Goal: Transaction & Acquisition: Purchase product/service

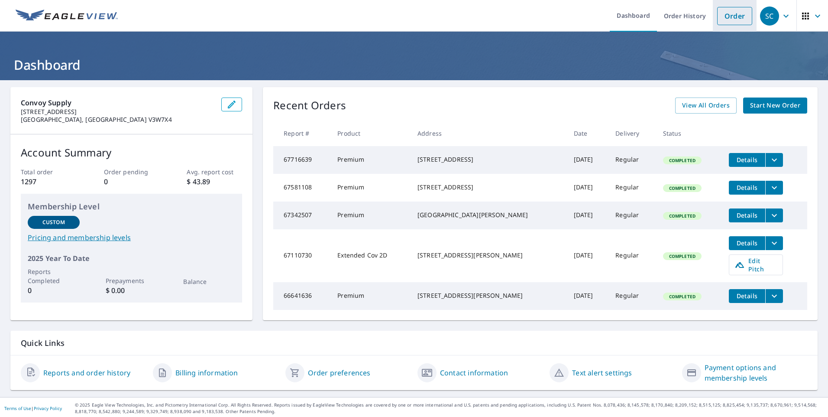
click at [729, 19] on link "Order" at bounding box center [734, 16] width 35 height 18
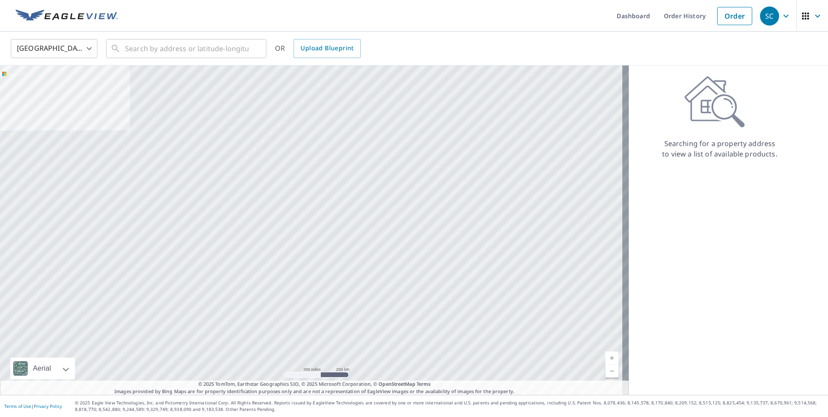
click at [76, 44] on body "SC SC Dashboard Order History Order SC United States US ​ ​ OR Upload Blueprint…" at bounding box center [414, 208] width 828 height 417
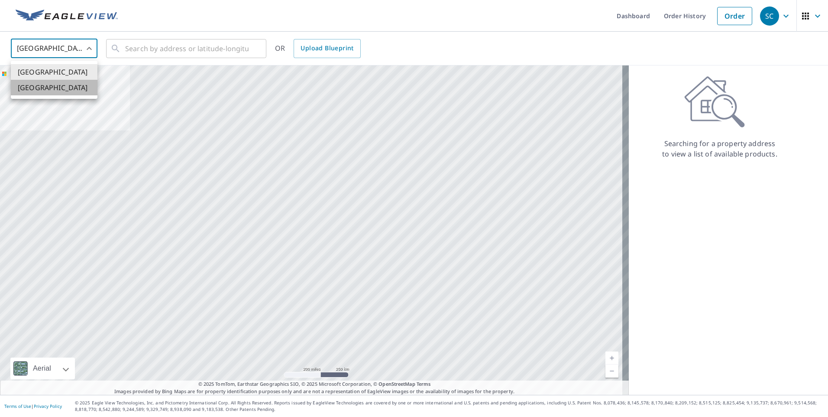
click at [71, 90] on li "[GEOGRAPHIC_DATA]" at bounding box center [54, 88] width 87 height 16
type input "CA"
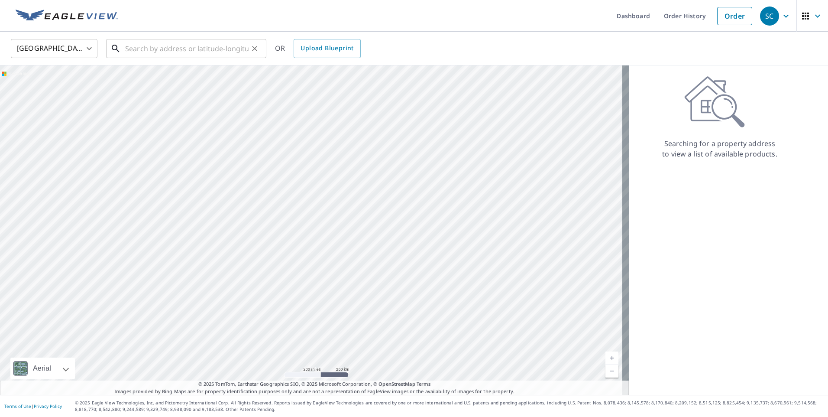
click at [150, 52] on input "text" at bounding box center [186, 48] width 123 height 24
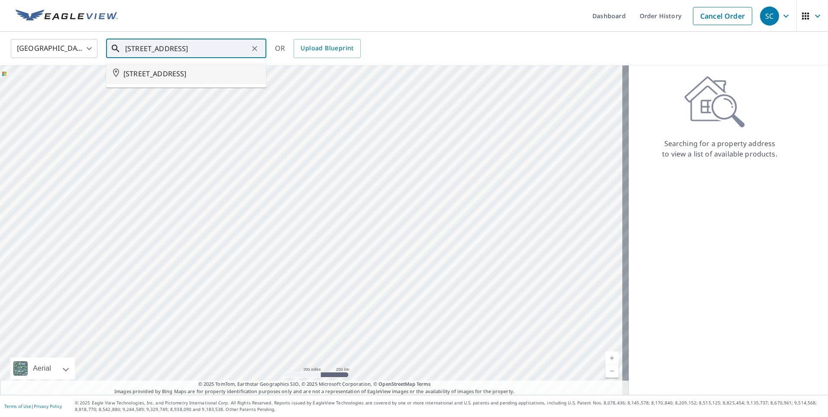
click at [192, 76] on span "[STREET_ADDRESS]" at bounding box center [191, 73] width 136 height 10
type input "[STREET_ADDRESS]"
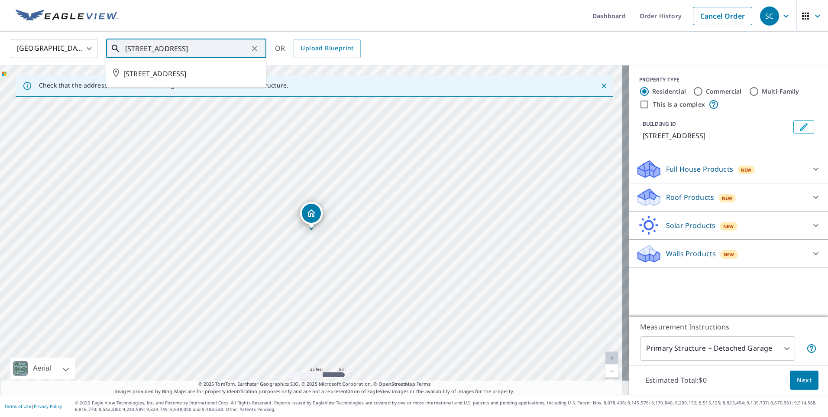
drag, startPoint x: 237, startPoint y: 50, endPoint x: 117, endPoint y: 51, distance: 119.9
click at [117, 51] on div "[STREET_ADDRESS] ​" at bounding box center [186, 48] width 160 height 19
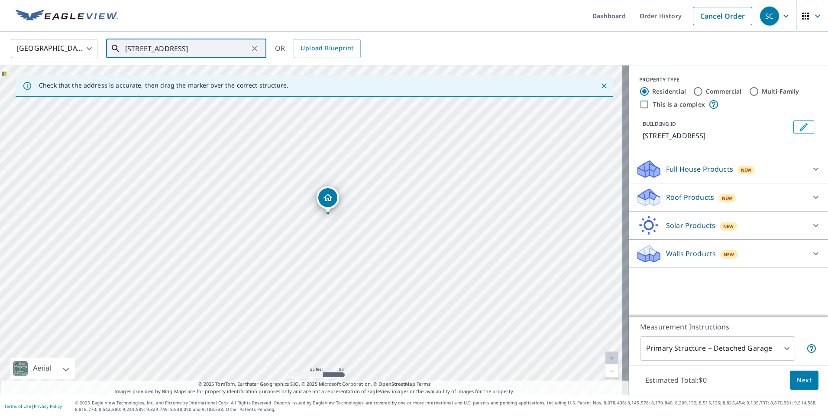
drag, startPoint x: 270, startPoint y: 251, endPoint x: 286, endPoint y: 235, distance: 23.0
click at [286, 235] on div "[STREET_ADDRESS]" at bounding box center [314, 229] width 629 height 329
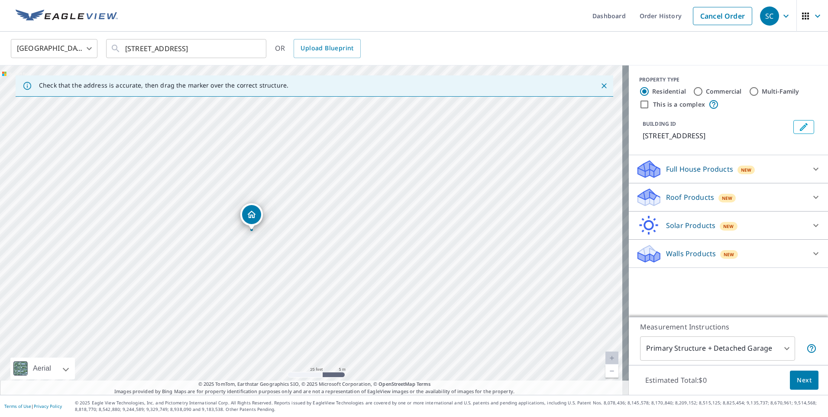
drag, startPoint x: 324, startPoint y: 199, endPoint x: 248, endPoint y: 216, distance: 78.2
drag, startPoint x: 316, startPoint y: 217, endPoint x: 328, endPoint y: 203, distance: 18.4
click at [688, 172] on p "Full House Products" at bounding box center [699, 169] width 67 height 10
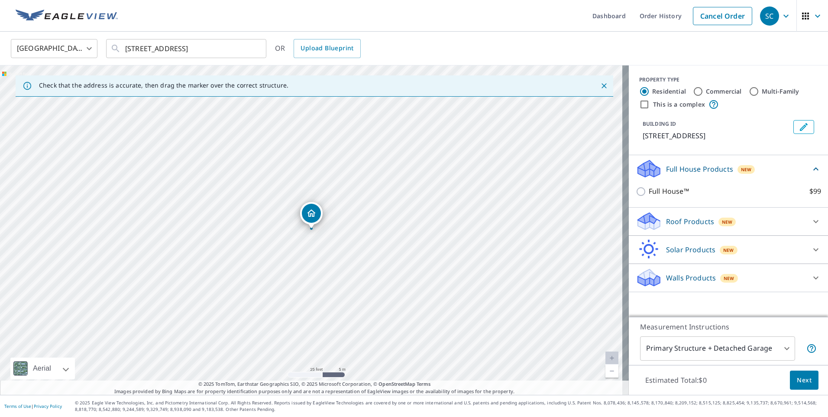
click at [650, 173] on icon at bounding box center [649, 172] width 22 height 10
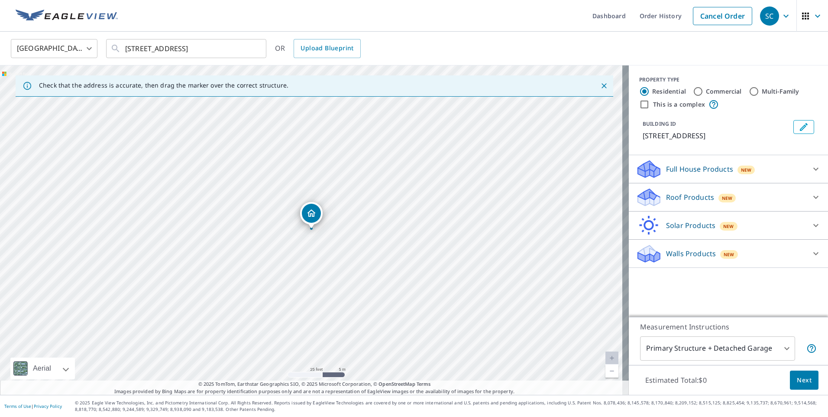
click at [642, 194] on icon at bounding box center [647, 194] width 19 height 11
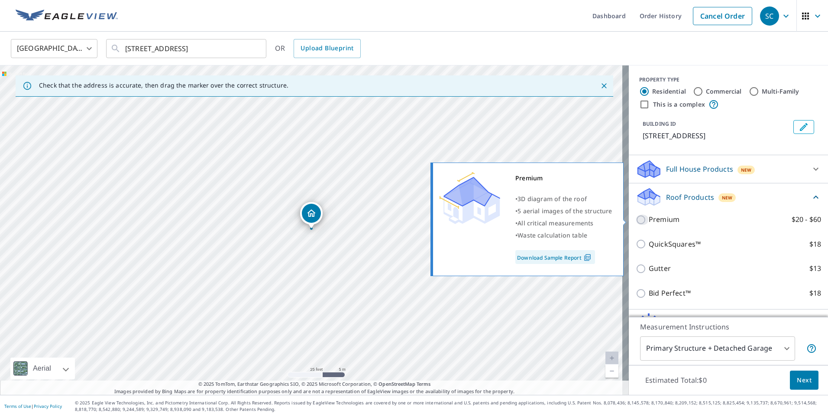
click at [637, 220] on input "Premium $20 - $60" at bounding box center [642, 219] width 13 height 10
checkbox input "true"
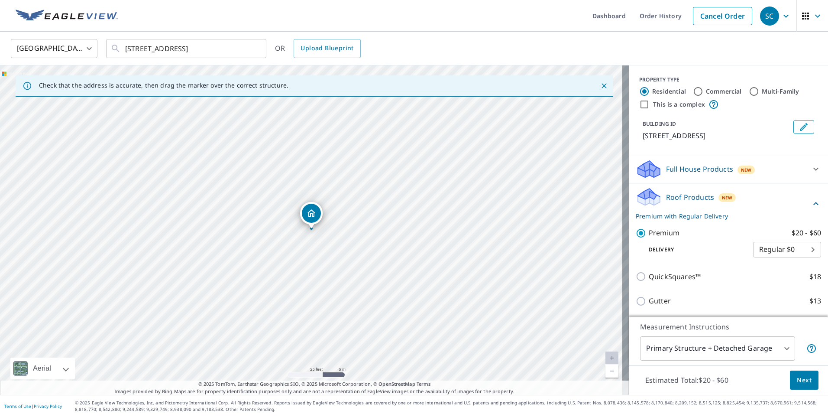
click at [797, 379] on span "Next" at bounding box center [804, 380] width 15 height 11
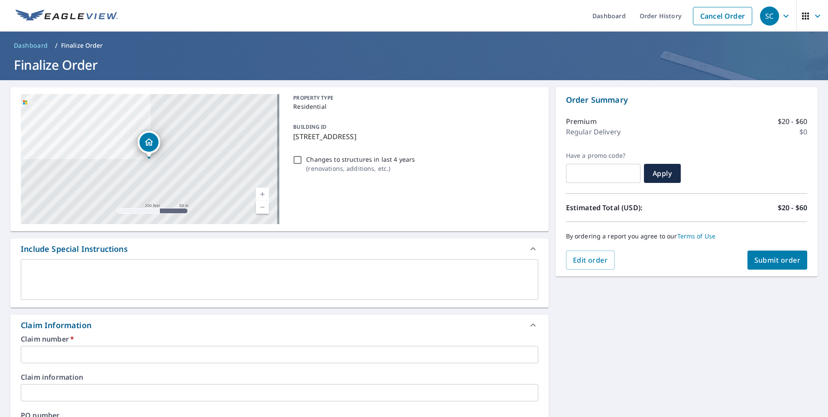
click at [100, 349] on input "text" at bounding box center [279, 354] width 517 height 17
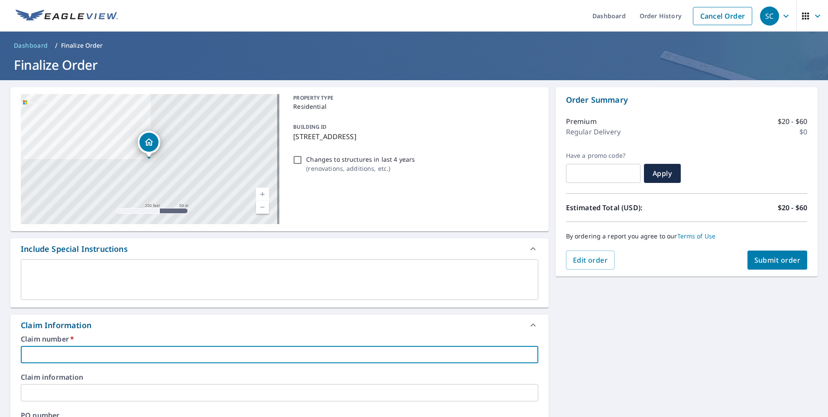
type input "b"
checkbox input "true"
type input "be"
checkbox input "true"
type input "bes"
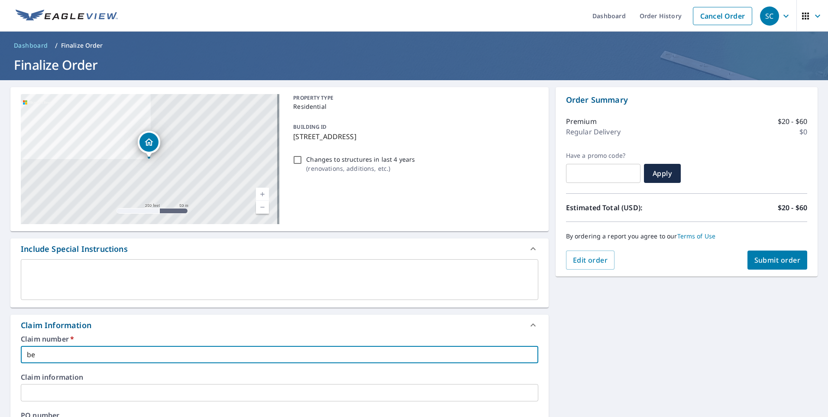
checkbox input "true"
type input "best"
checkbox input "true"
type input "bes"
checkbox input "true"
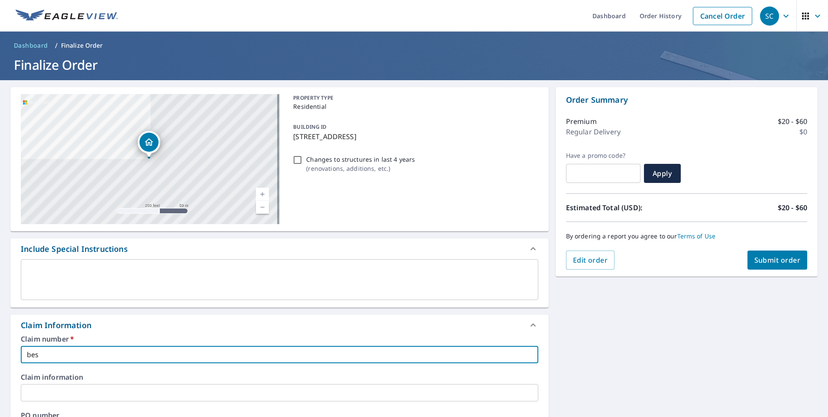
type input "be"
checkbox input "true"
type input "b"
checkbox input "true"
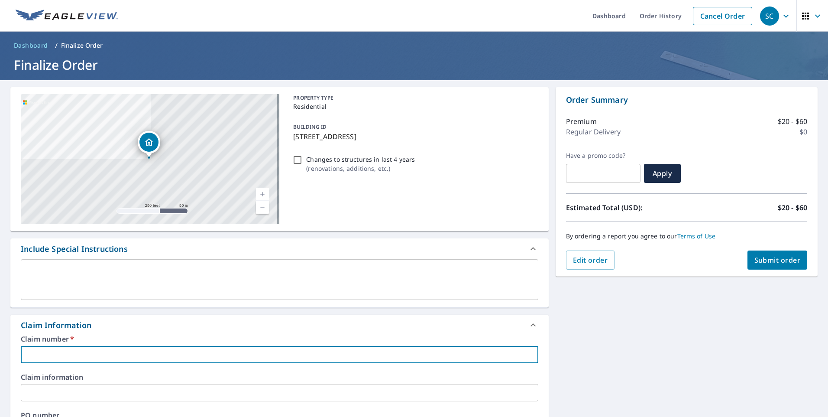
type input "B"
checkbox input "true"
type input "BE"
checkbox input "true"
type input "BES"
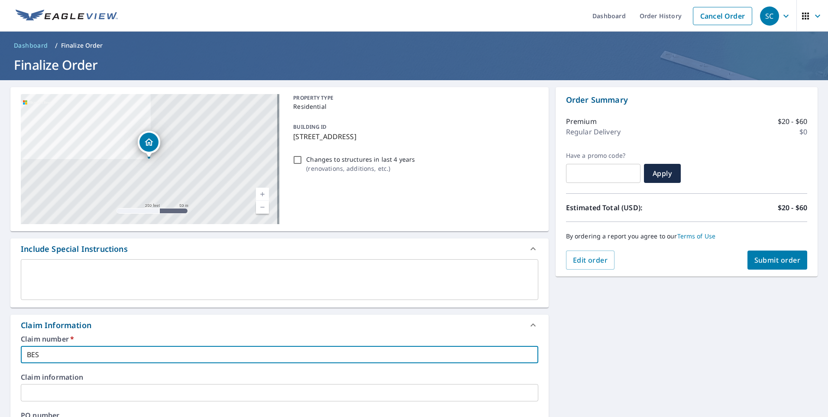
checkbox input "true"
type input "BEST"
checkbox input "true"
type input "BEST"
checkbox input "true"
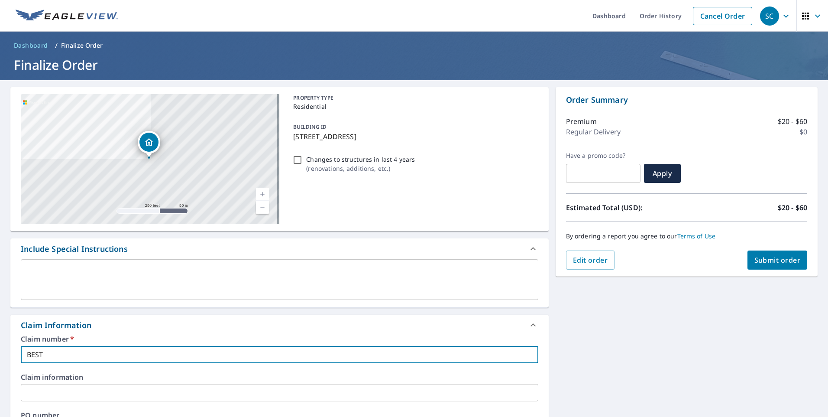
type input "BEST W"
checkbox input "true"
type input "BEST WE"
checkbox input "true"
type input "BEST [PERSON_NAME]"
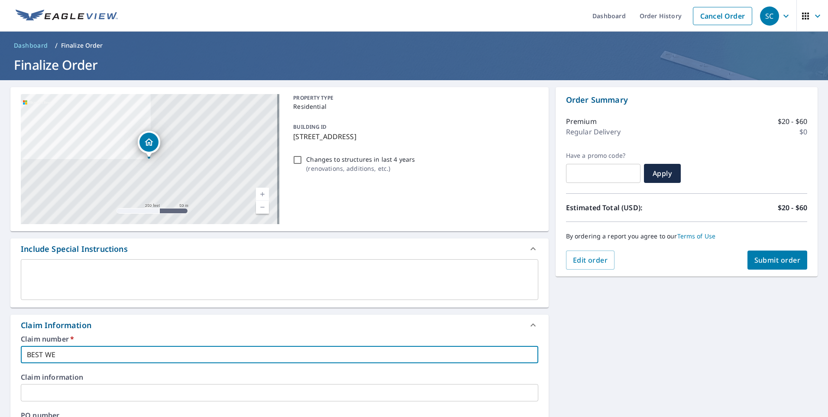
checkbox input "true"
type input "BEST WEST"
checkbox input "true"
type input "BEST WEST"
checkbox input "true"
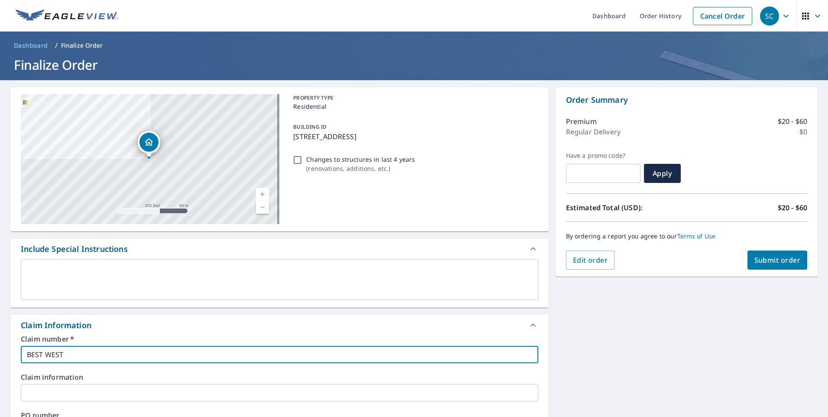
type input "BEST WEST -"
checkbox input "true"
type input "BEST WEST -"
checkbox input "true"
type input "BEST WEST - 1"
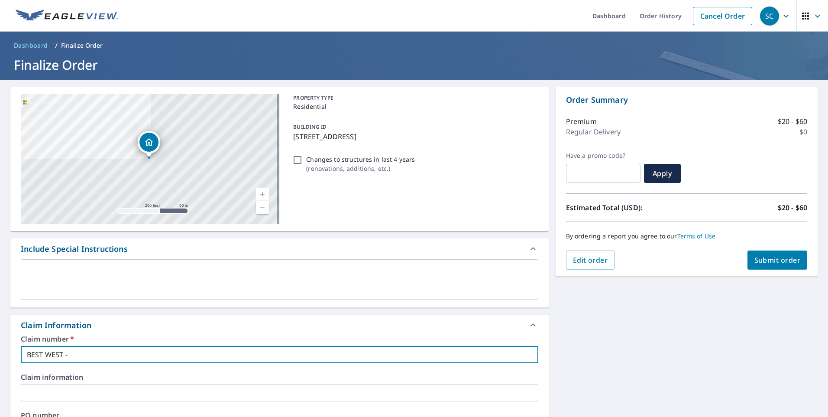
checkbox input "true"
type input "BEST WEST - 10"
checkbox input "true"
type input "BEST WEST - 105"
checkbox input "true"
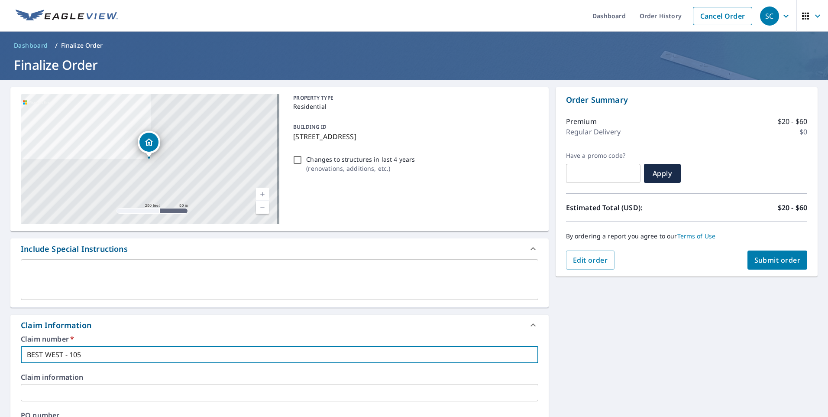
type input "BEST WEST - 1056"
checkbox input "true"
type input "BEST WEST - 10563"
checkbox input "true"
type input "BEST WEST - 10563"
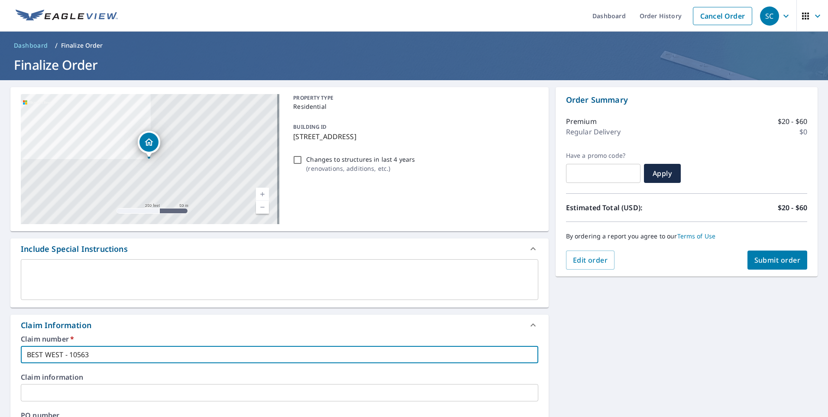
checkbox input "true"
type input "BEST WEST - 10563 1"
checkbox input "true"
type input "BEST WEST - 10563 14"
checkbox input "true"
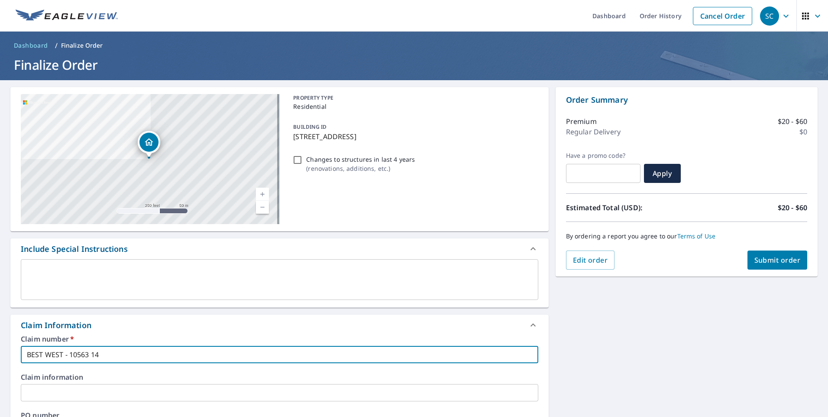
type input "BEST WEST - 10563 144"
checkbox input "true"
type input "BEST WEST - 10563 144"
checkbox input "true"
type input "BEST WEST - 10563 144 S"
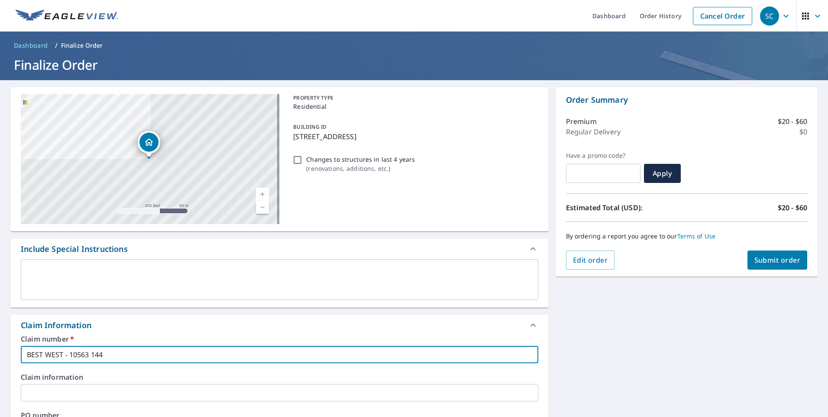
checkbox input "true"
type input "BEST WEST - 10563 144 ST"
checkbox input "true"
type input "BEST WEST - 10563 144 ST"
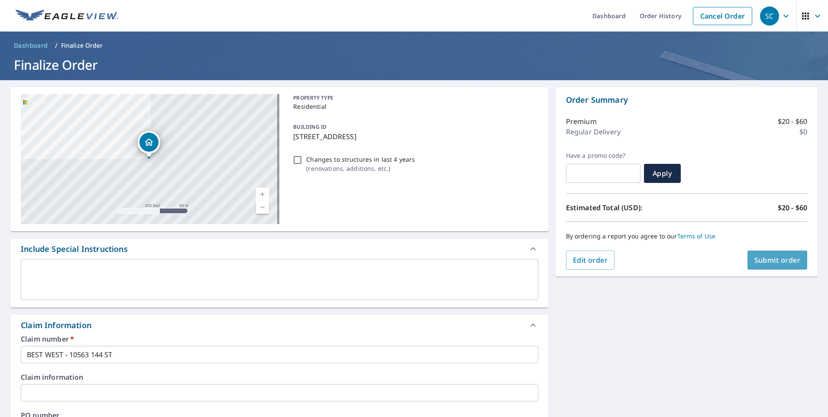
click at [770, 265] on button "Submit order" at bounding box center [777, 259] width 60 height 19
checkbox input "true"
